Goal: Information Seeking & Learning: Check status

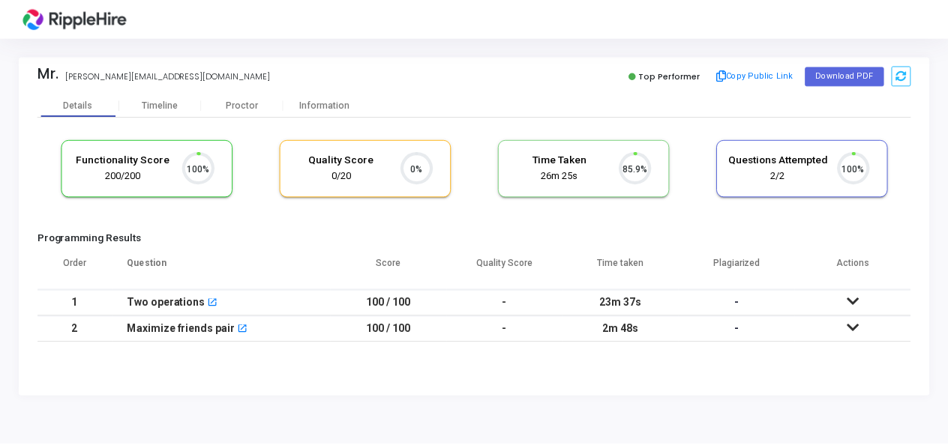
scroll to position [31, 37]
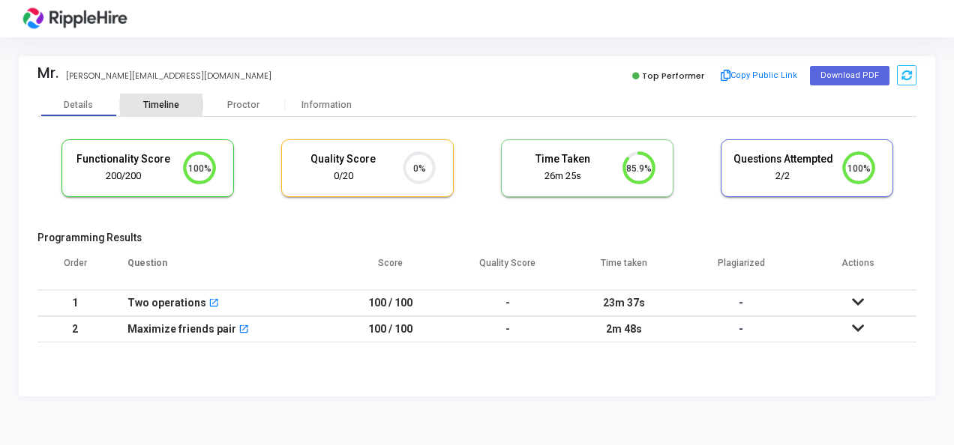
click at [165, 103] on div "Timeline" at bounding box center [161, 105] width 36 height 11
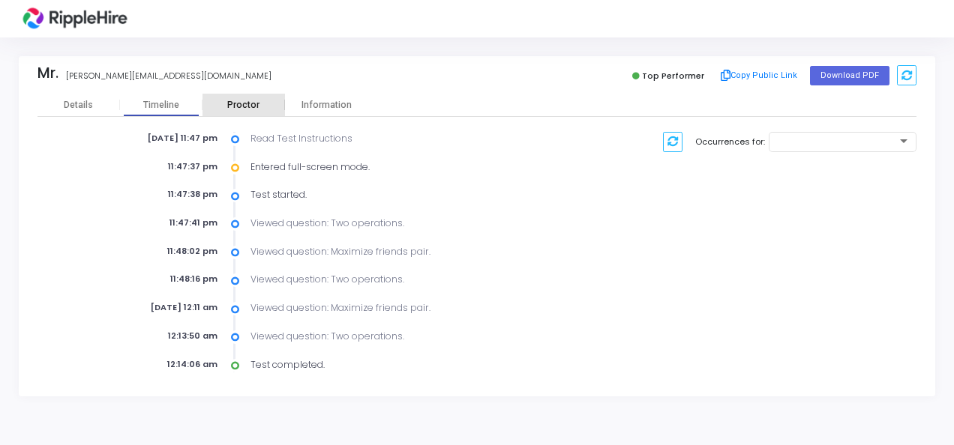
click at [250, 106] on div "Proctor" at bounding box center [243, 105] width 82 height 11
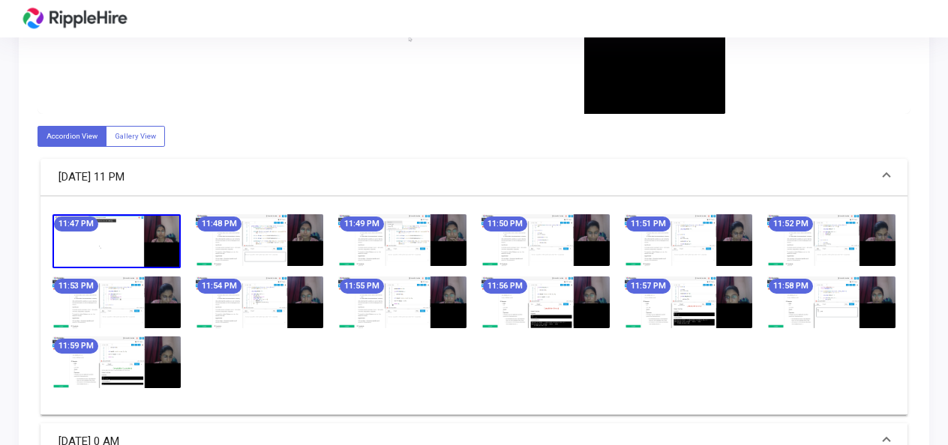
scroll to position [772, 0]
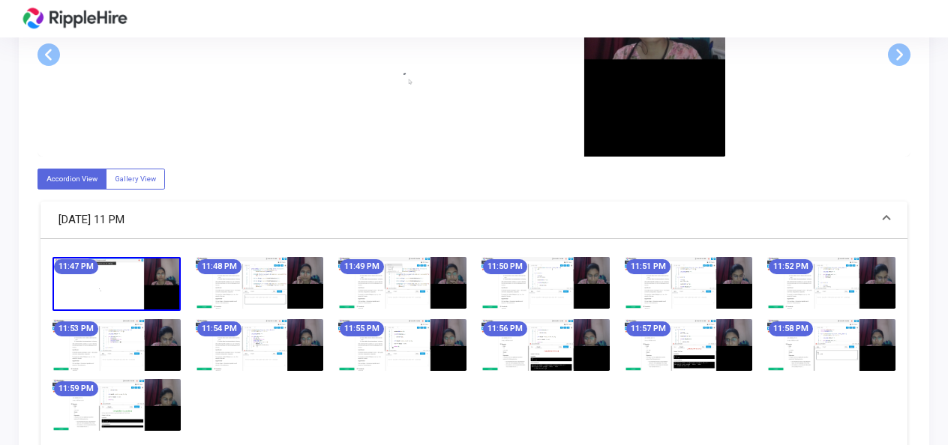
click at [153, 285] on img at bounding box center [116, 283] width 128 height 53
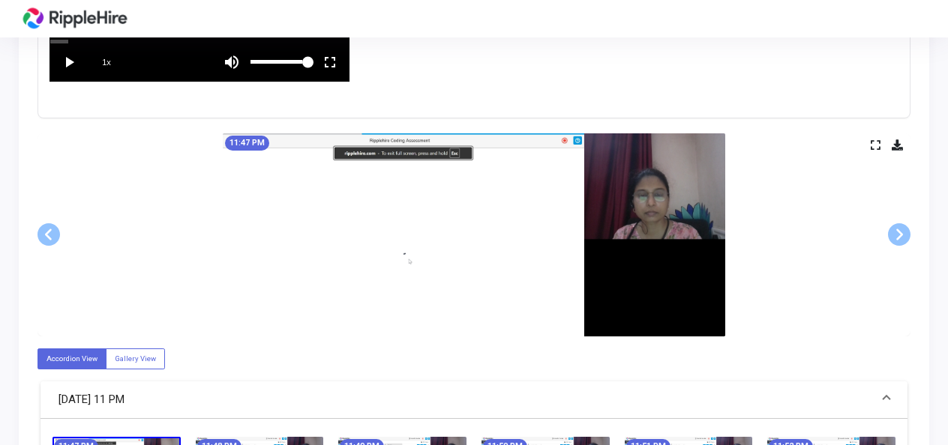
scroll to position [577, 0]
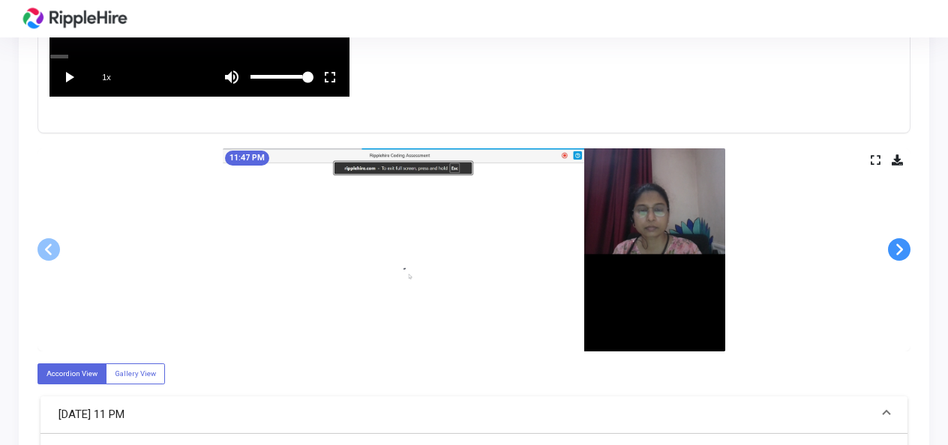
click at [895, 250] on span at bounding box center [899, 249] width 22 height 22
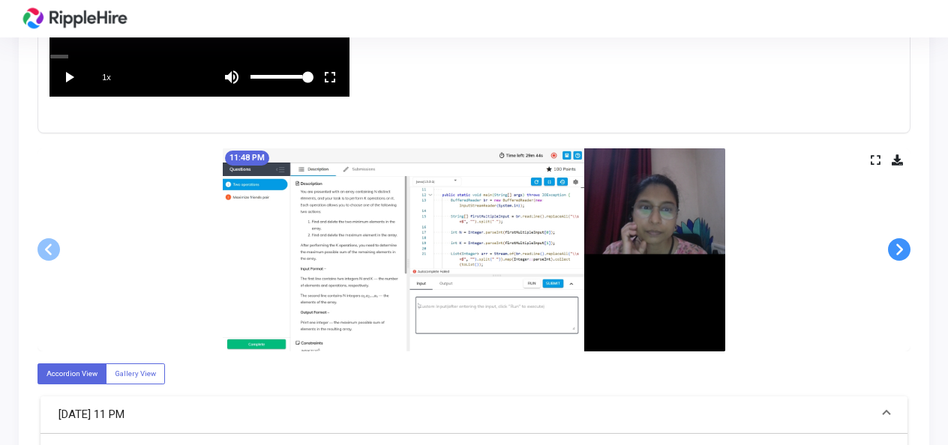
click at [895, 250] on span at bounding box center [899, 249] width 22 height 22
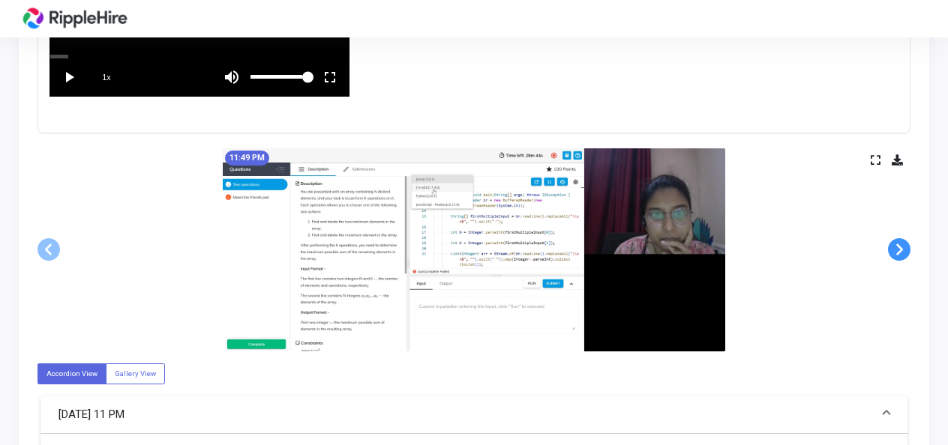
click at [895, 250] on span at bounding box center [899, 249] width 22 height 22
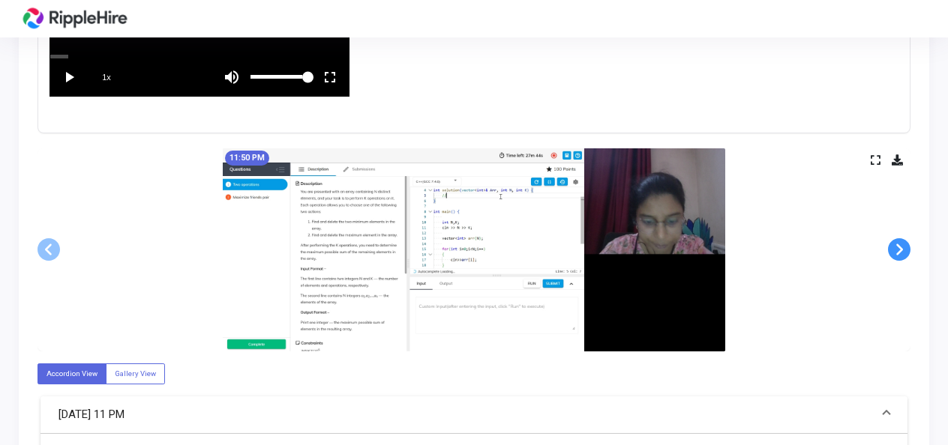
click at [895, 250] on span at bounding box center [899, 249] width 22 height 22
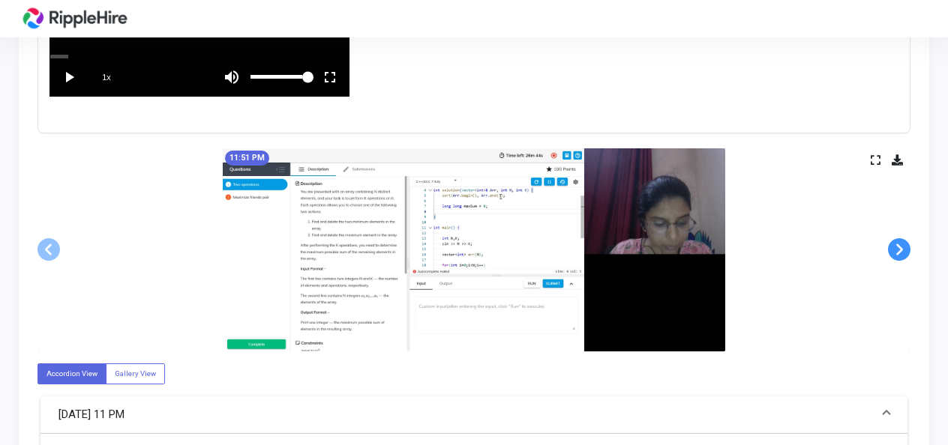
click at [895, 250] on span at bounding box center [899, 249] width 22 height 22
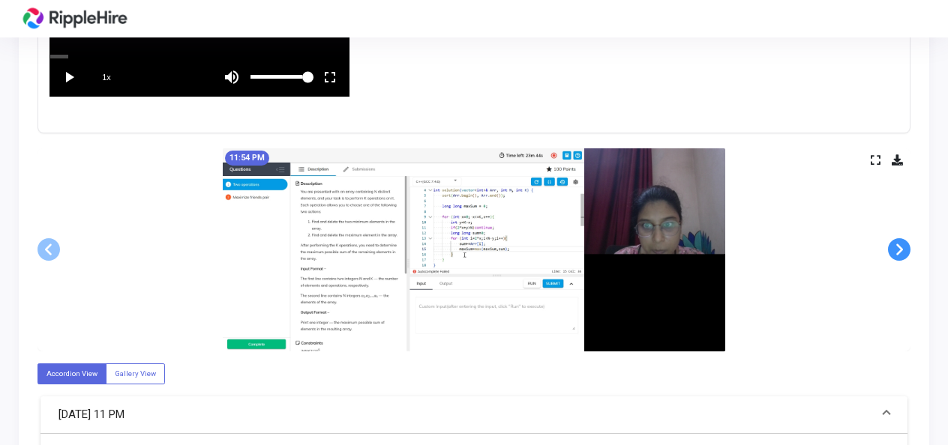
click at [895, 250] on span at bounding box center [899, 249] width 22 height 22
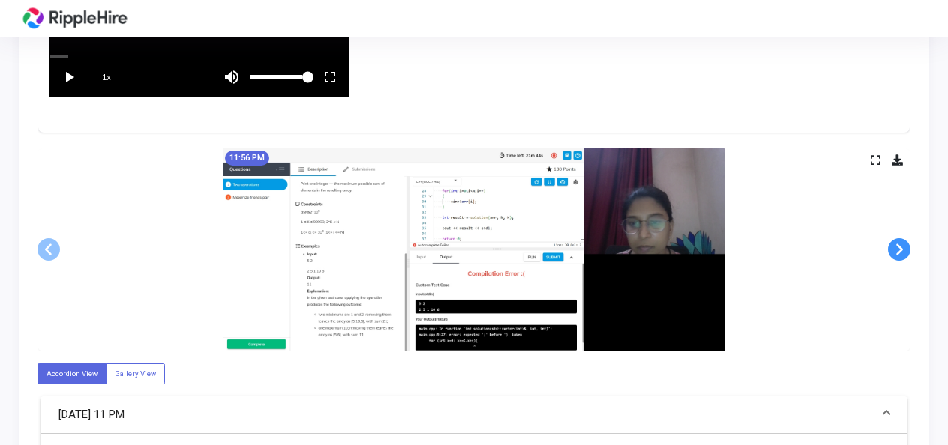
click at [895, 250] on span at bounding box center [899, 249] width 22 height 22
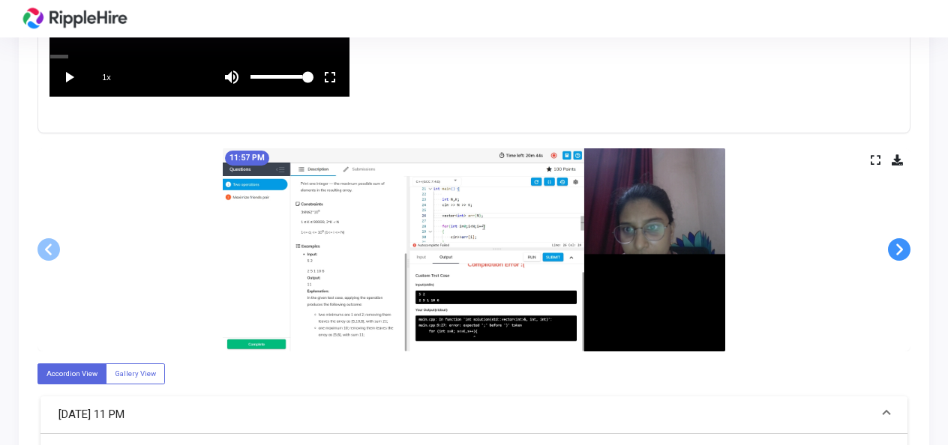
click at [895, 250] on span at bounding box center [899, 249] width 22 height 22
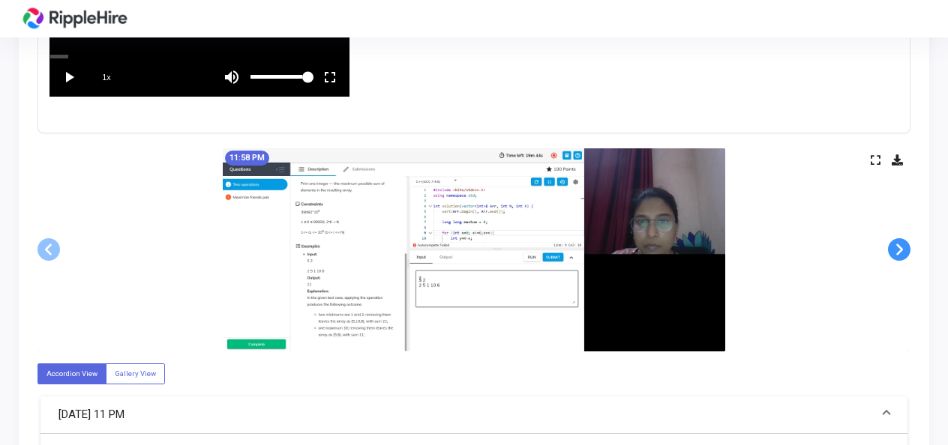
click at [895, 250] on span at bounding box center [899, 249] width 22 height 22
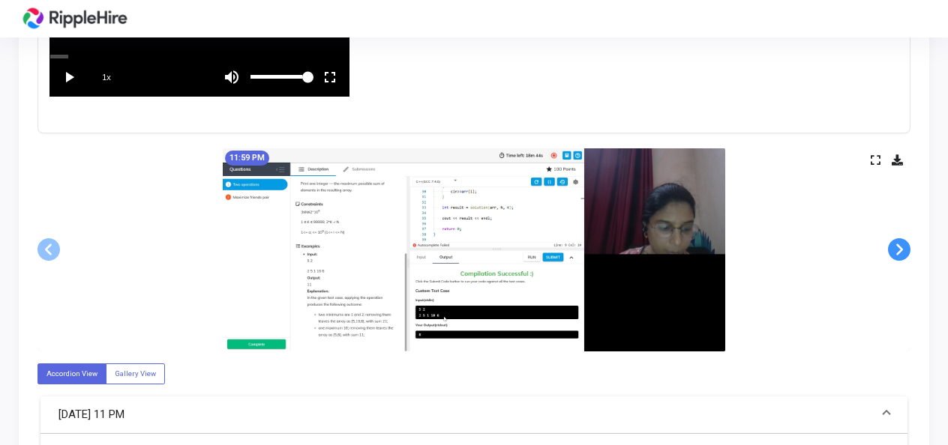
click at [895, 250] on span at bounding box center [899, 249] width 22 height 22
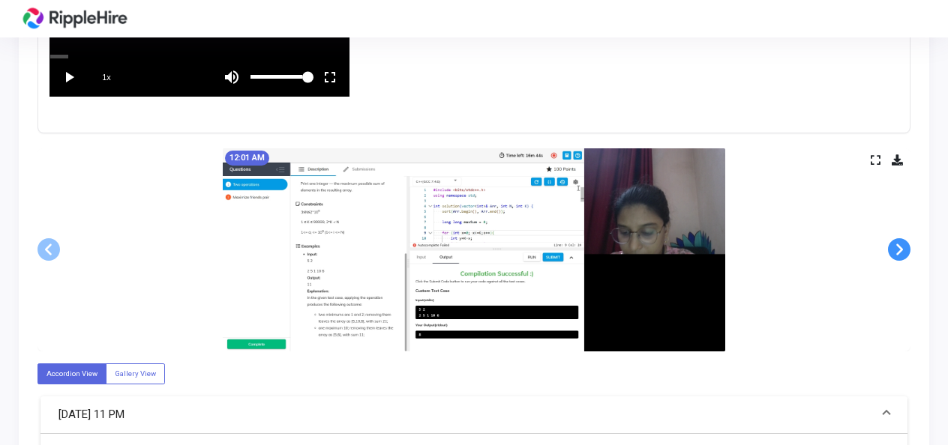
click at [895, 250] on span at bounding box center [899, 249] width 22 height 22
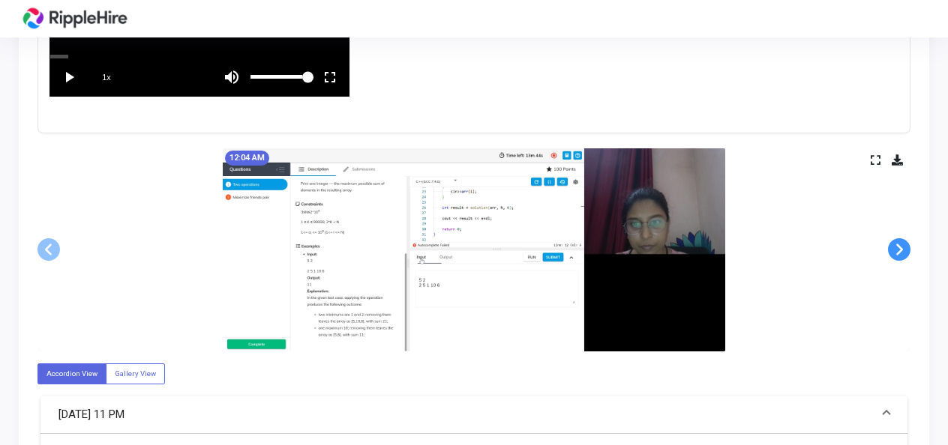
click at [895, 250] on span at bounding box center [899, 249] width 22 height 22
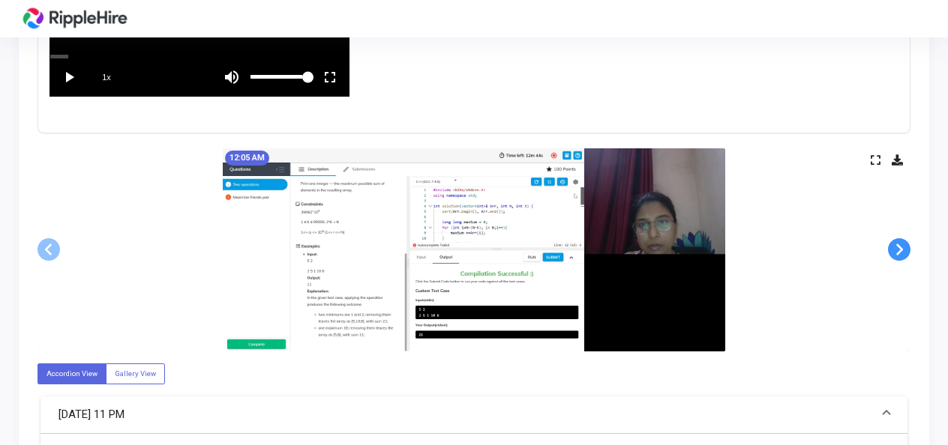
click at [895, 250] on span at bounding box center [899, 249] width 22 height 22
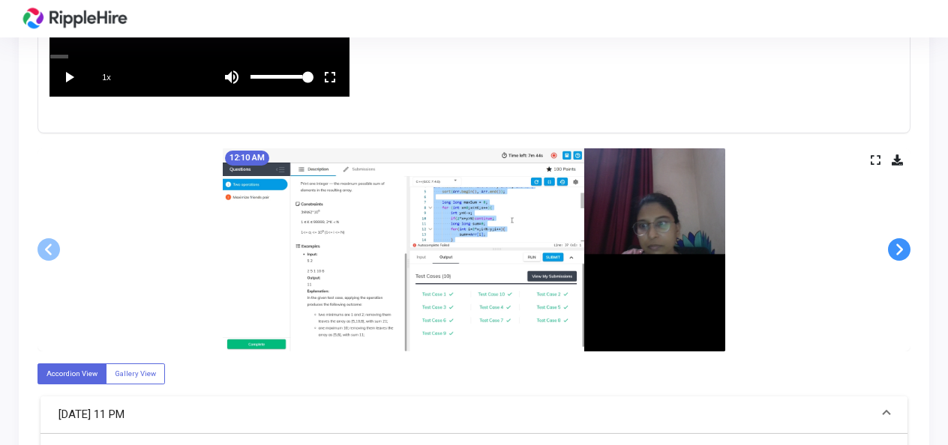
click at [895, 250] on span at bounding box center [899, 249] width 22 height 22
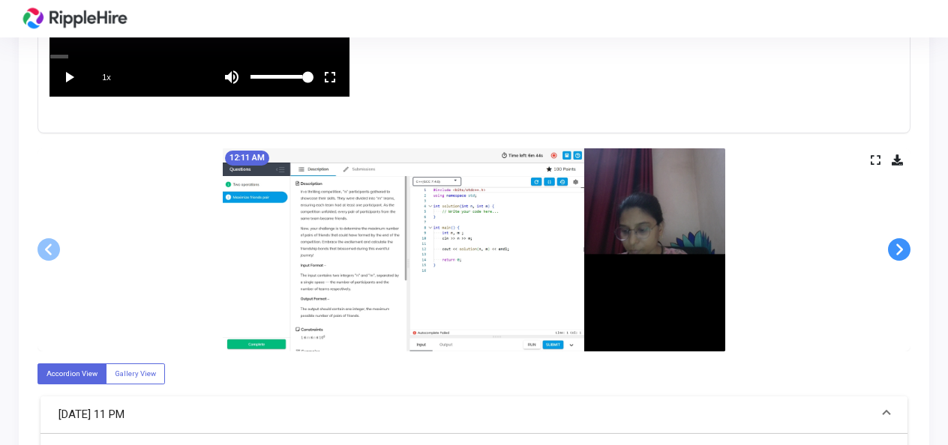
click at [895, 250] on span at bounding box center [899, 249] width 22 height 22
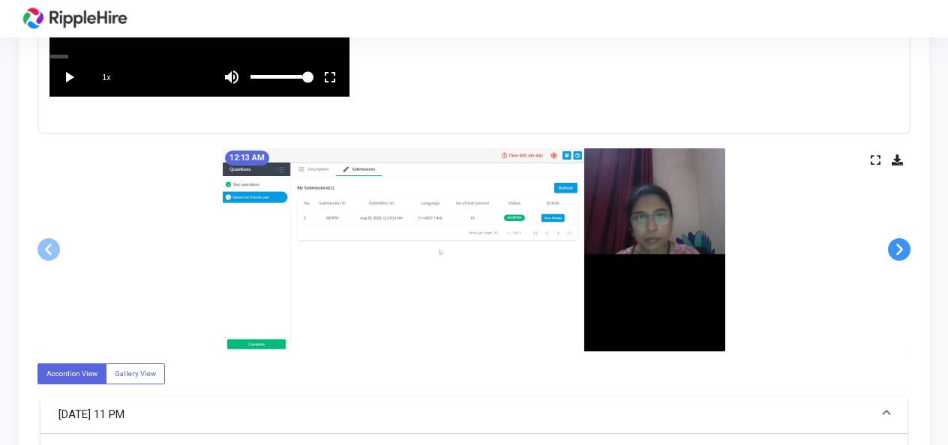
click at [895, 250] on span at bounding box center [899, 249] width 22 height 22
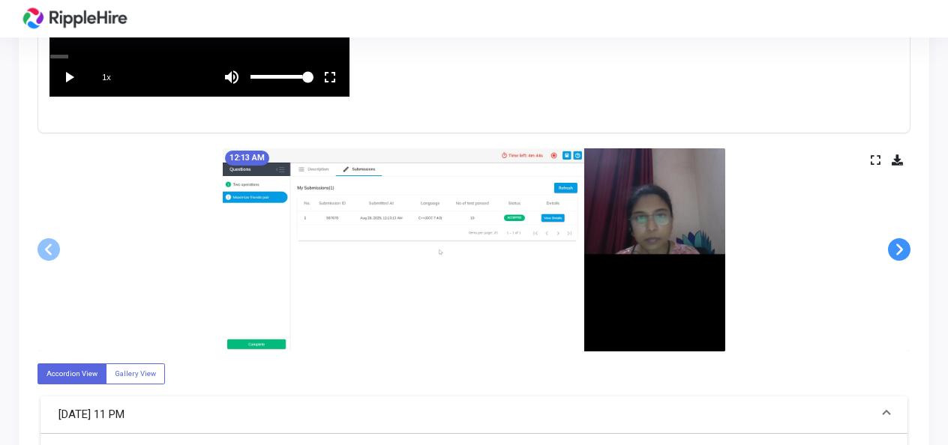
click at [898, 248] on span at bounding box center [899, 249] width 22 height 22
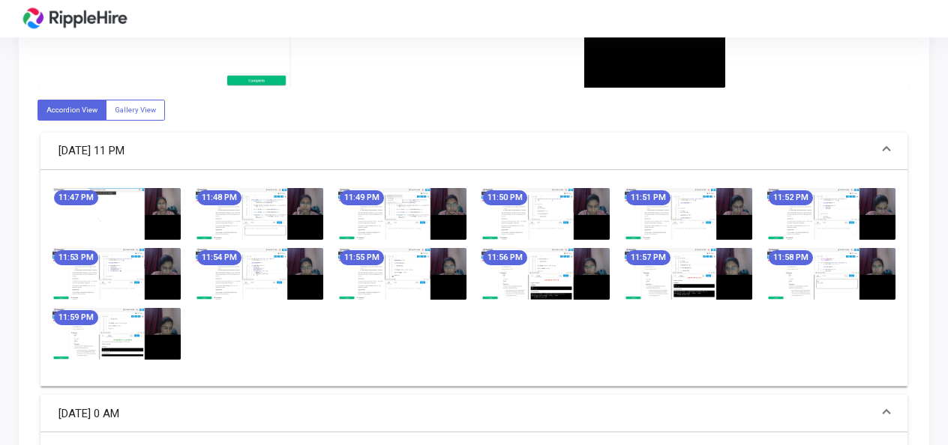
scroll to position [833, 0]
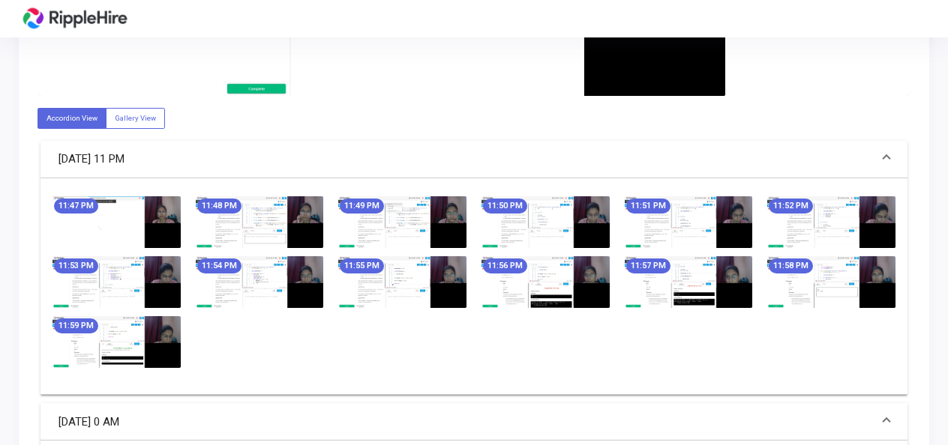
click at [120, 226] on img at bounding box center [116, 222] width 128 height 52
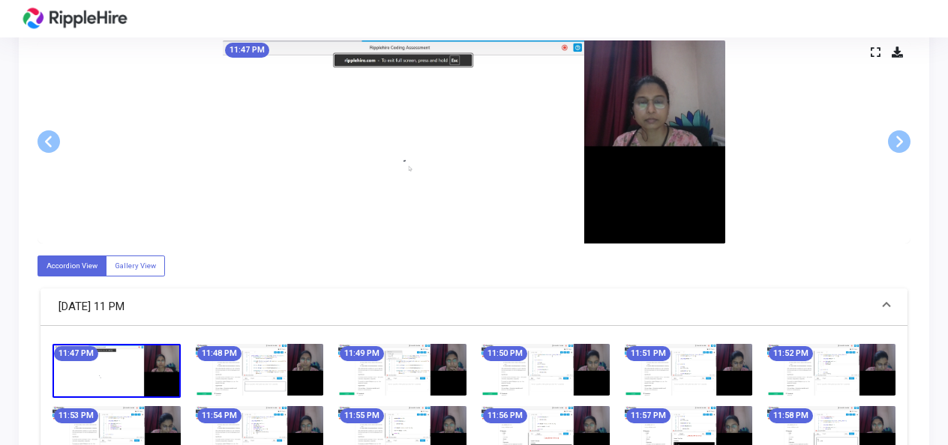
scroll to position [679, 0]
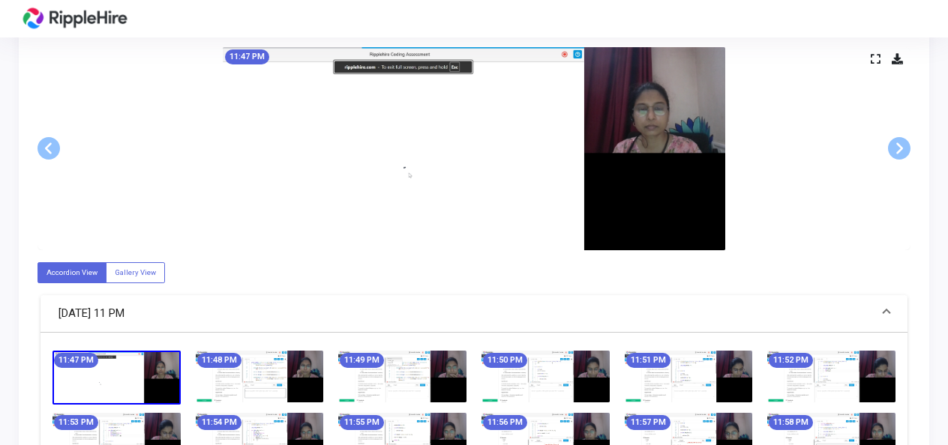
click at [302, 359] on img at bounding box center [260, 377] width 128 height 52
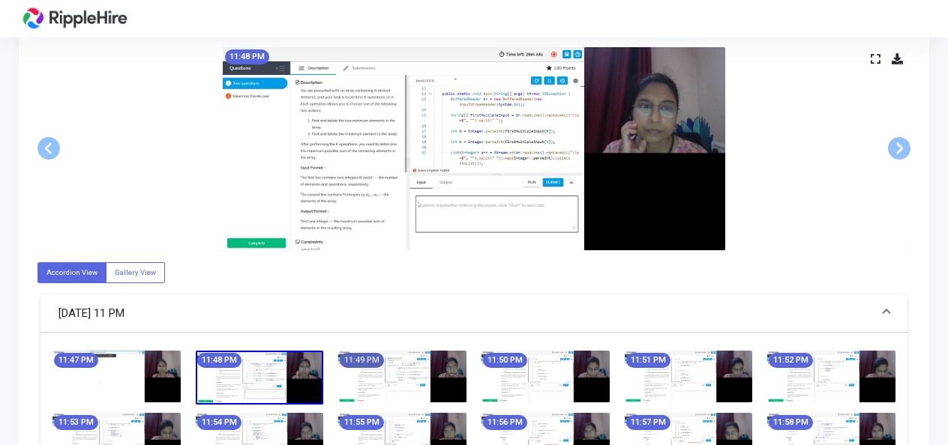
click at [381, 362] on mat-chip "11:49 PM" at bounding box center [362, 360] width 44 height 15
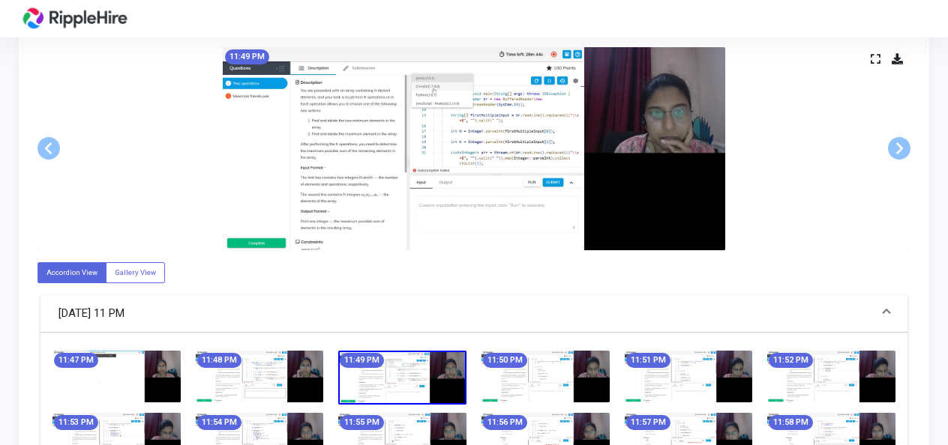
click at [535, 367] on img at bounding box center [545, 377] width 128 height 52
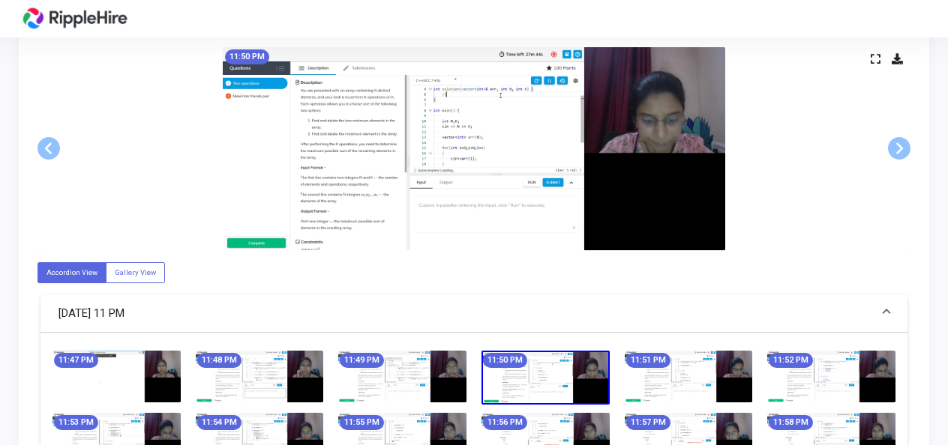
click at [712, 378] on img at bounding box center [689, 377] width 128 height 52
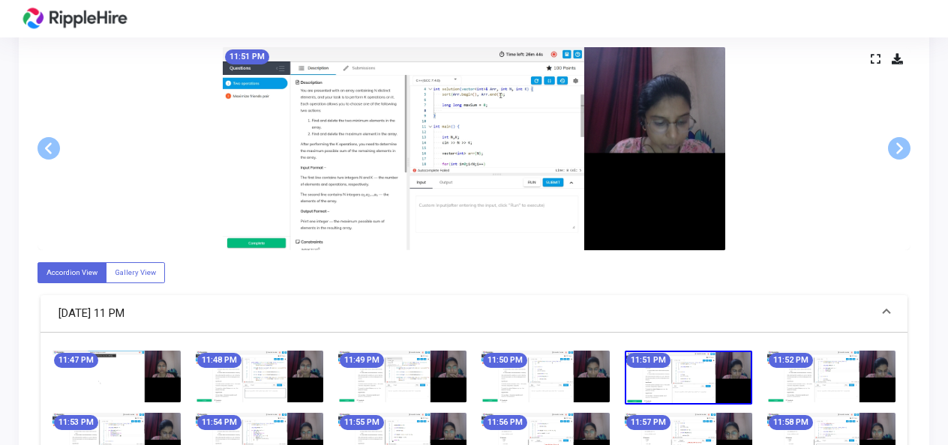
click at [855, 361] on img at bounding box center [831, 377] width 128 height 52
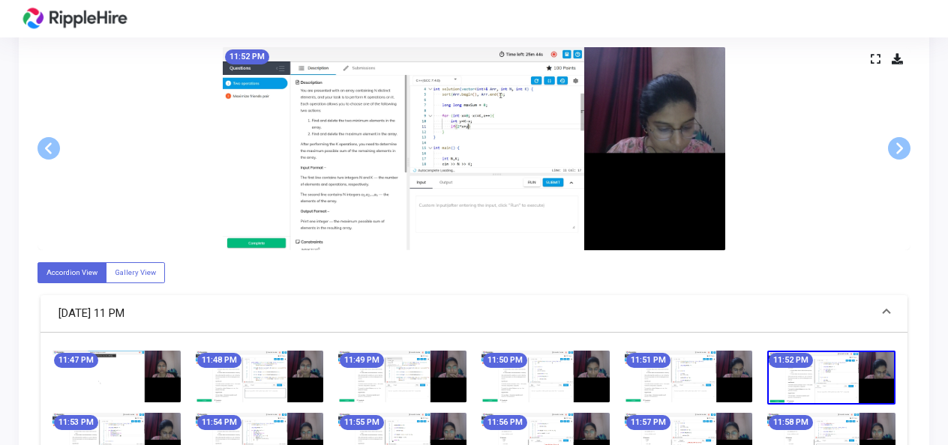
click at [94, 427] on img at bounding box center [116, 439] width 128 height 52
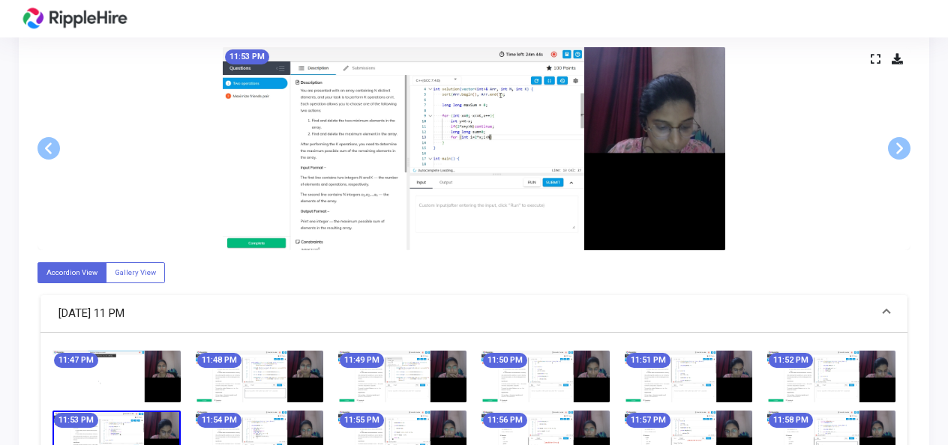
click at [252, 418] on img at bounding box center [260, 437] width 128 height 52
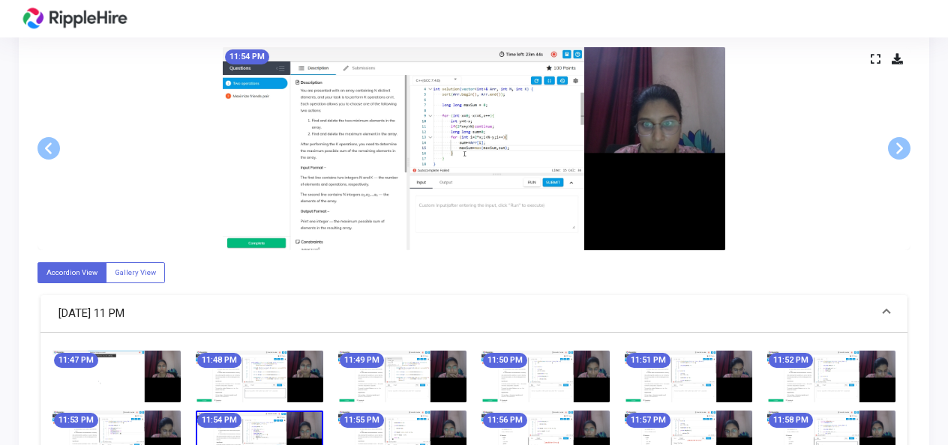
click at [422, 423] on img at bounding box center [402, 437] width 128 height 52
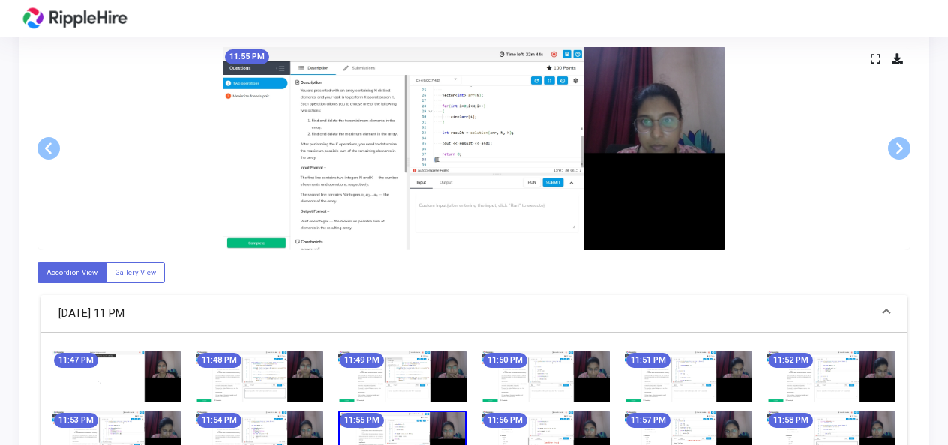
click at [547, 420] on img at bounding box center [545, 437] width 128 height 52
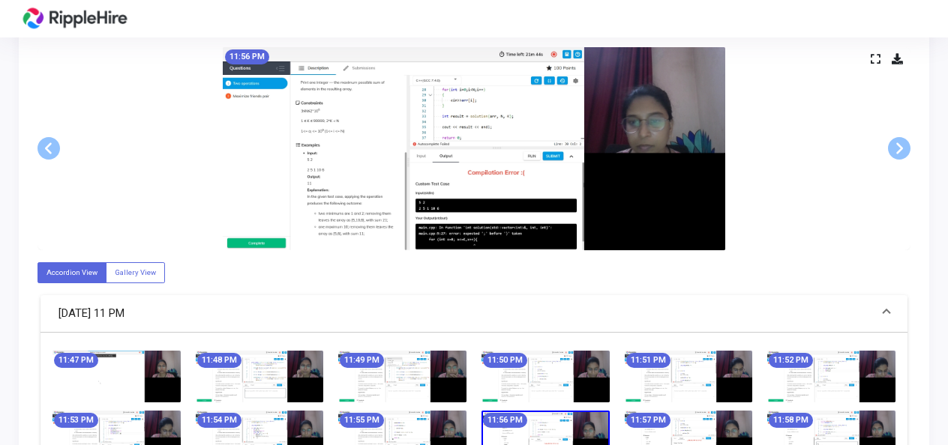
click at [681, 423] on img at bounding box center [689, 437] width 128 height 52
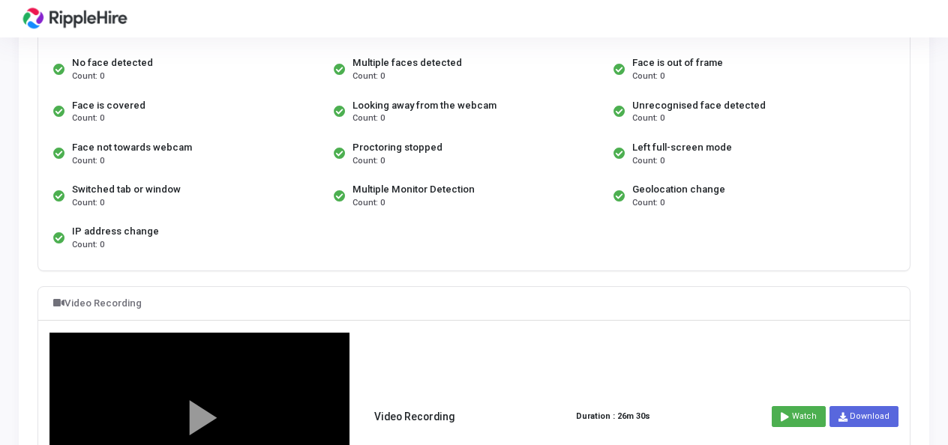
scroll to position [13, 0]
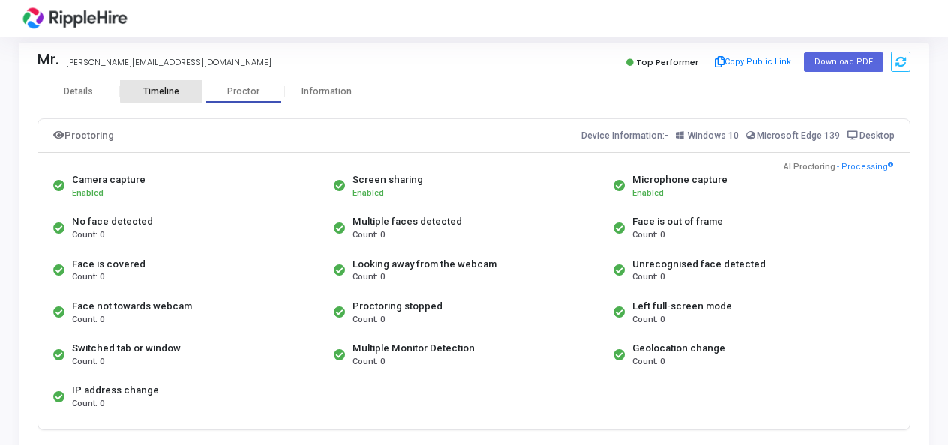
click at [174, 88] on div "Timeline" at bounding box center [161, 91] width 36 height 11
